Goal: Check status: Check status

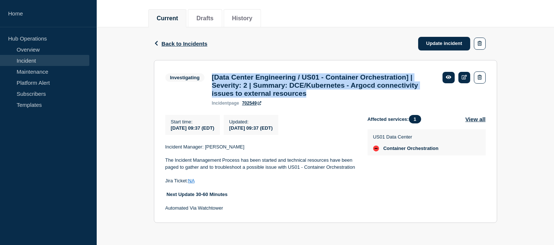
scroll to position [93, 0]
click at [426, 38] on link "Update incident" at bounding box center [444, 44] width 52 height 14
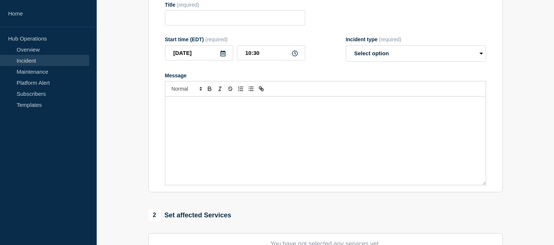
type input "[Data Center Engineering / US01 - Container Orchestration] | Severity: 2 | Summ…"
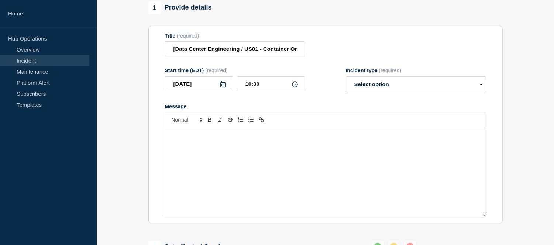
click at [63, 59] on link "Incident" at bounding box center [44, 60] width 89 height 11
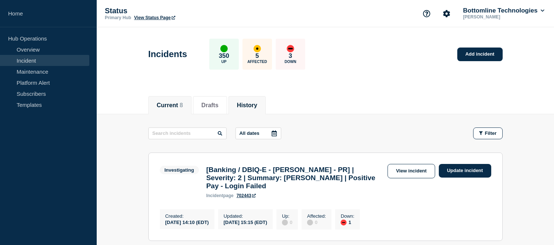
click at [247, 105] on button "History" at bounding box center [247, 105] width 20 height 7
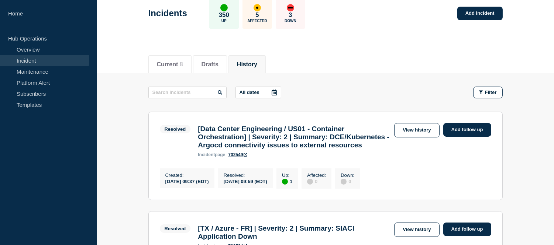
scroll to position [82, 0]
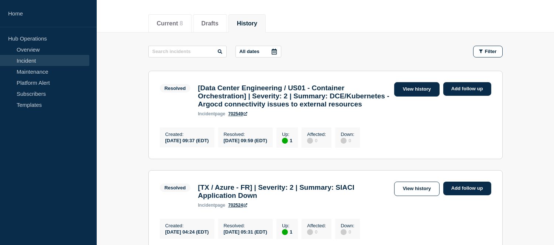
click at [410, 92] on link "View history" at bounding box center [416, 89] width 45 height 14
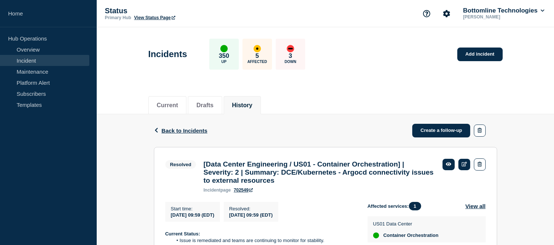
scroll to position [82, 0]
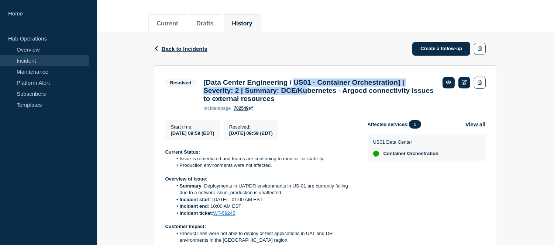
drag, startPoint x: 306, startPoint y: 82, endPoint x: 319, endPoint y: 90, distance: 15.5
click at [319, 90] on h3 "[Data Center Engineering / US01 - Container Orchestration] | Severity: 2 | Summ…" at bounding box center [319, 91] width 232 height 24
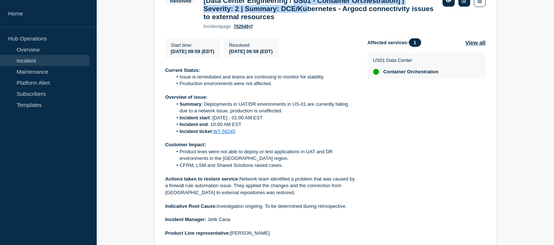
scroll to position [123, 0]
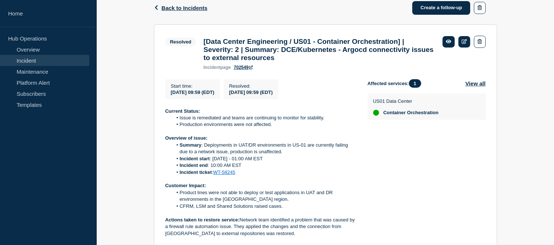
click at [331, 58] on h3 "[Data Center Engineering / US01 - Container Orchestration] | Severity: 2 | Summ…" at bounding box center [319, 50] width 232 height 24
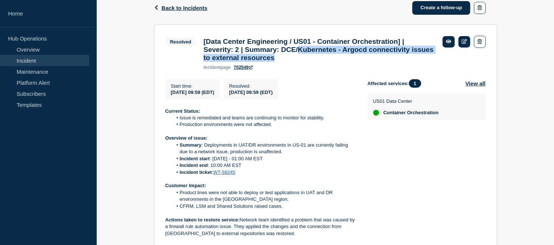
drag, startPoint x: 309, startPoint y: 53, endPoint x: 364, endPoint y: 63, distance: 55.6
click at [364, 62] on h3 "[Data Center Engineering / US01 - Container Orchestration] | Severity: 2 | Summ…" at bounding box center [319, 50] width 232 height 24
copy h3 "Kubernetes - Argocd connectivity issues to external resources"
click at [47, 57] on link "Incident" at bounding box center [44, 60] width 89 height 11
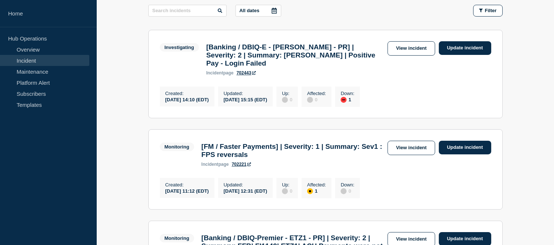
scroll to position [205, 0]
